Goal: Transaction & Acquisition: Purchase product/service

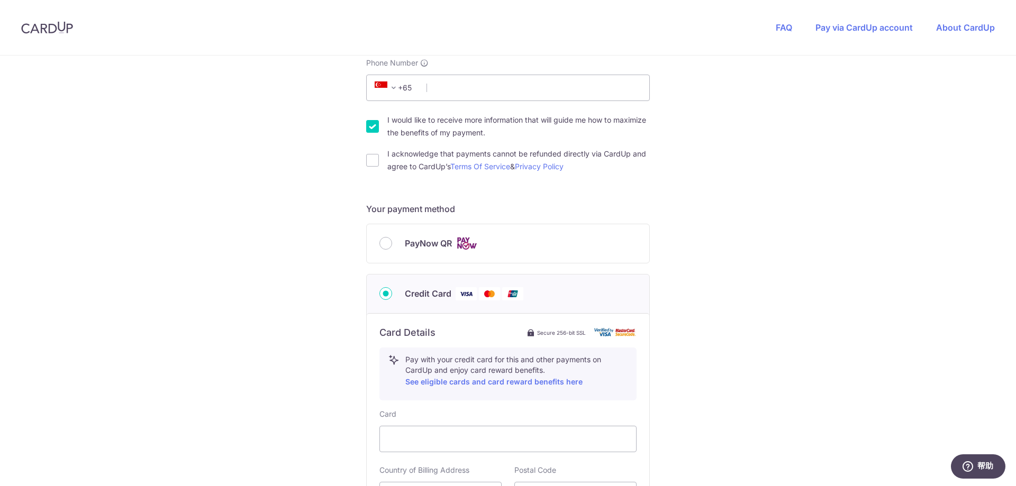
scroll to position [317, 0]
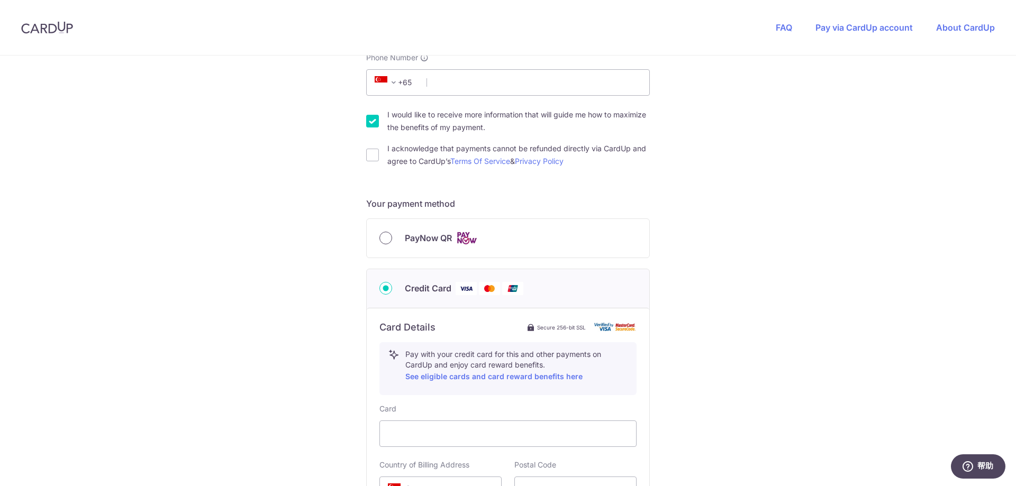
click at [382, 238] on input "PayNow QR" at bounding box center [385, 238] width 13 height 13
radio input "true"
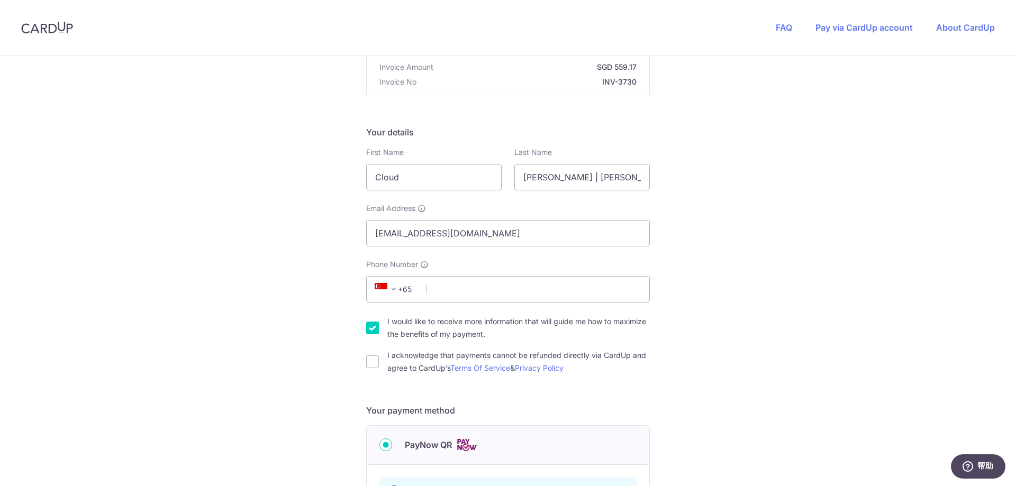
scroll to position [159, 0]
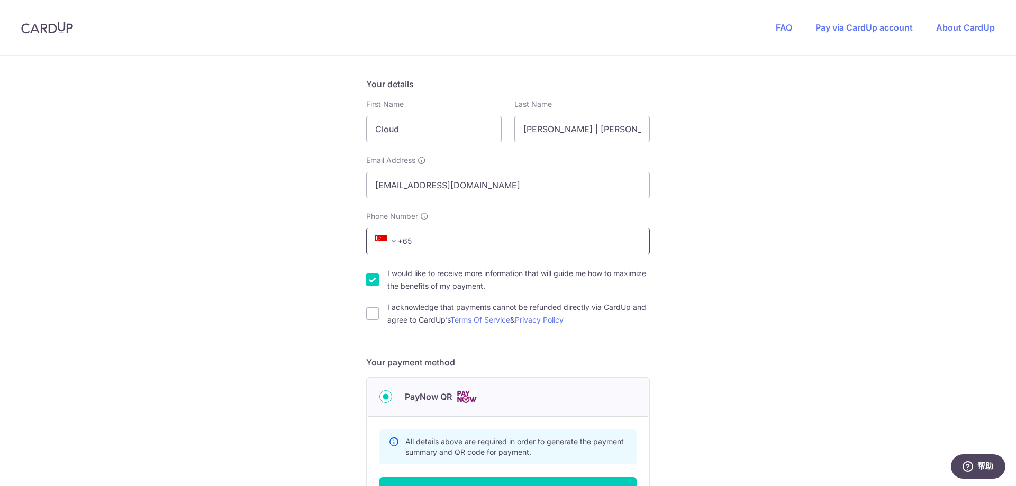
click at [477, 242] on input "Phone Number" at bounding box center [508, 241] width 284 height 26
type input "90556614"
drag, startPoint x: 609, startPoint y: 129, endPoint x: 546, endPoint y: 131, distance: 63.0
click at [546, 131] on input "[PERSON_NAME] | [PERSON_NAME]" at bounding box center [581, 129] width 135 height 26
type input "[PERSON_NAME]"
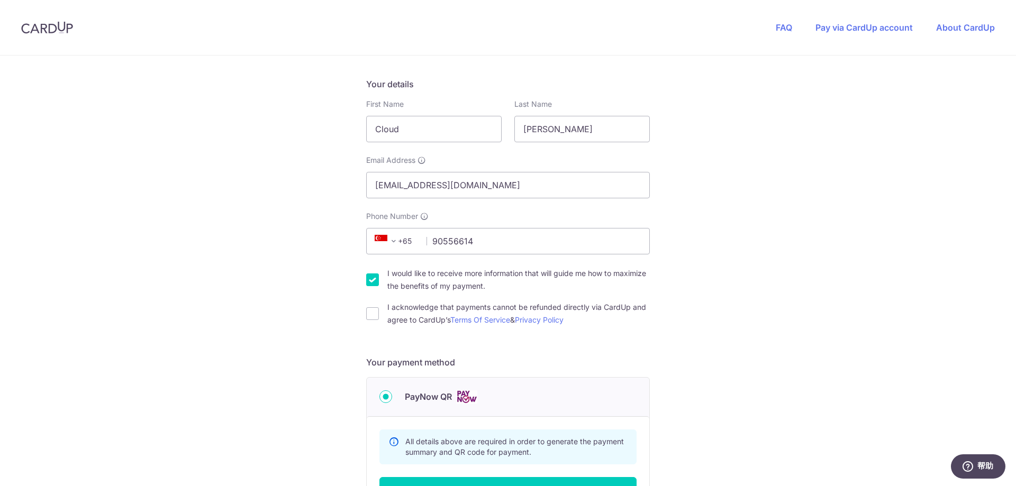
click at [751, 143] on div "You are paying THE MOVEMENT STUDIO PTE. LTD. THE MOVEMENT STUDIO PTE. LTD. uses…" at bounding box center [508, 283] width 1016 height 773
click at [372, 314] on input "I acknowledge that payments cannot be refunded directly via CardUp and agree to…" at bounding box center [372, 313] width 13 height 13
checkbox input "true"
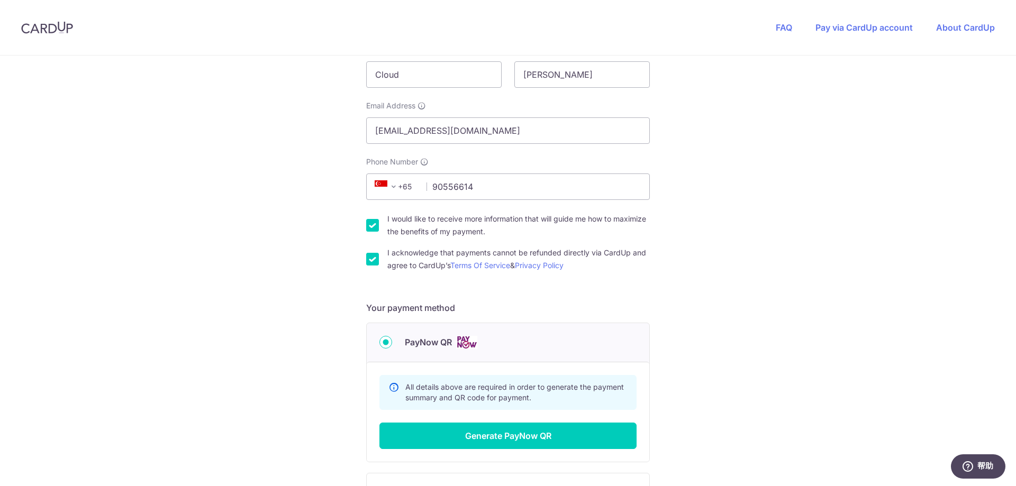
scroll to position [264, 0]
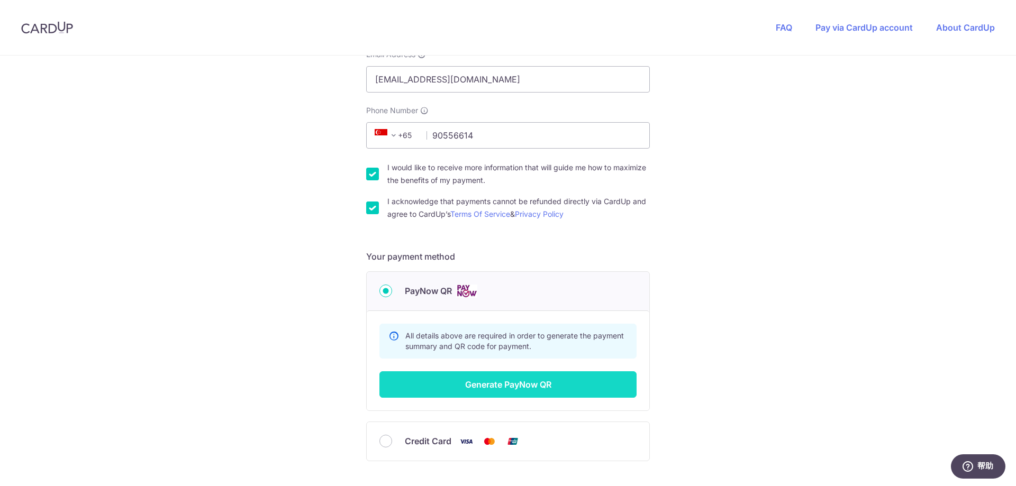
click at [509, 384] on button "Generate PayNow QR" at bounding box center [507, 384] width 257 height 26
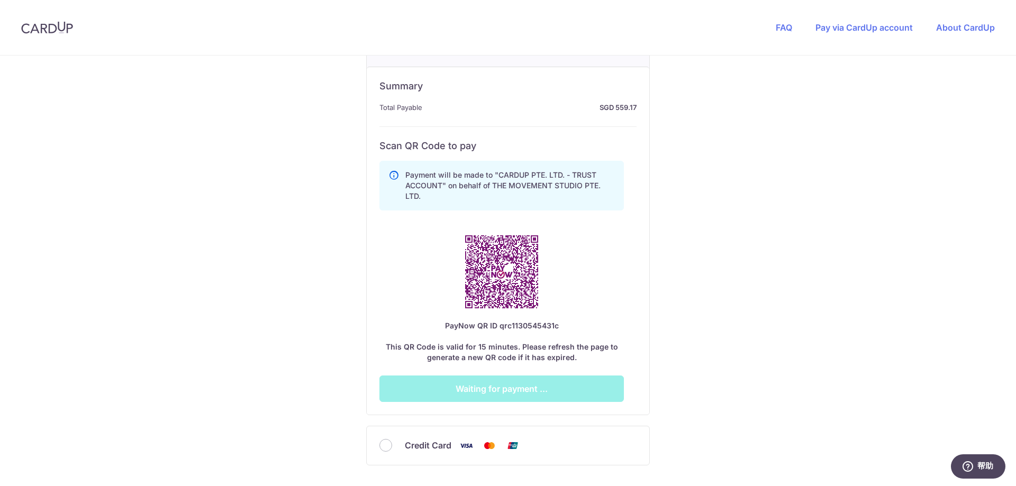
scroll to position [529, 0]
